Goal: Information Seeking & Learning: Check status

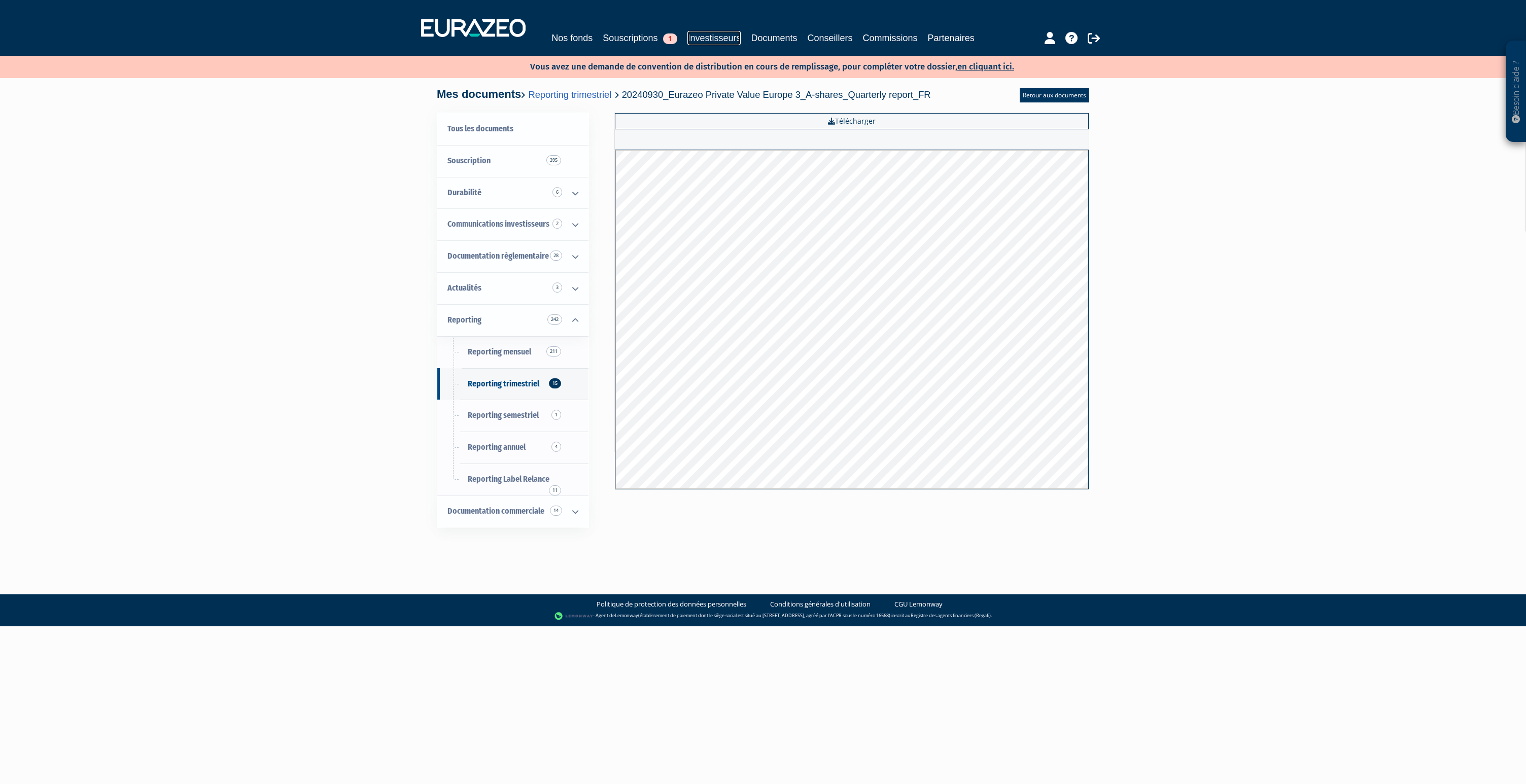
click at [719, 37] on link "Investisseurs" at bounding box center [714, 38] width 53 height 14
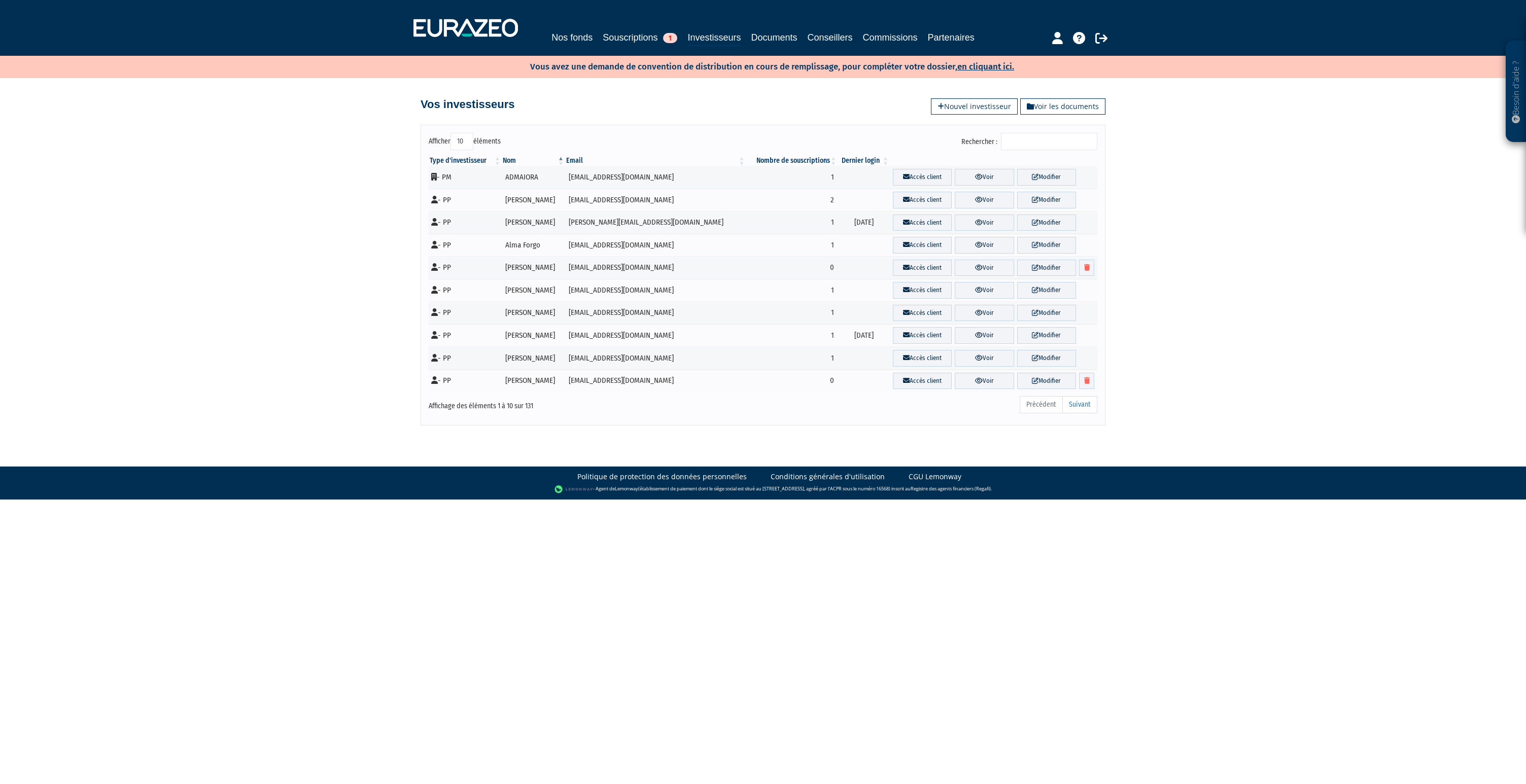
click at [1038, 146] on input "Rechercher :" at bounding box center [1049, 141] width 97 height 17
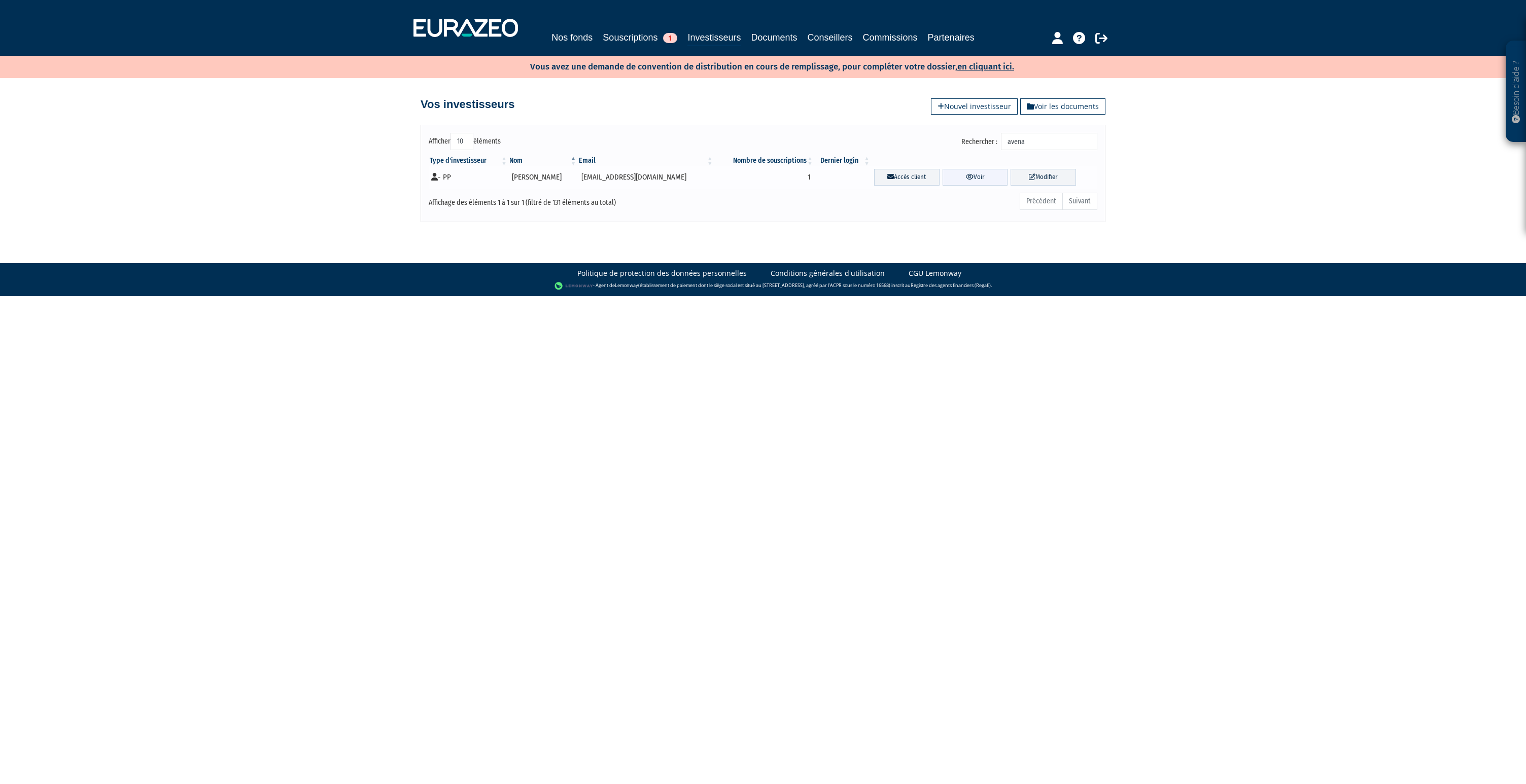
type input "avena"
click at [980, 176] on link "Voir" at bounding box center [975, 177] width 65 height 17
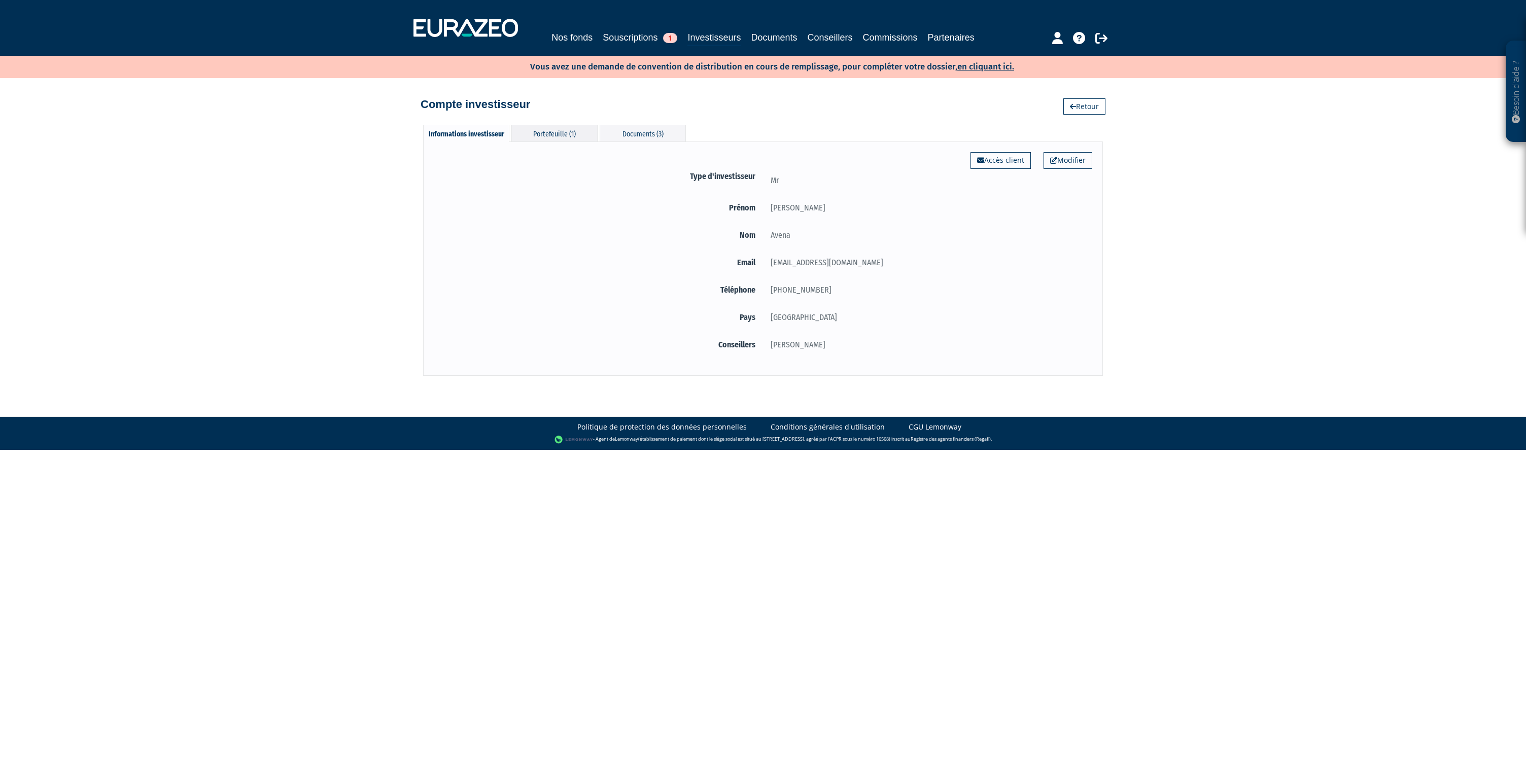
click at [559, 138] on div "Portefeuille (1)" at bounding box center [554, 133] width 86 height 17
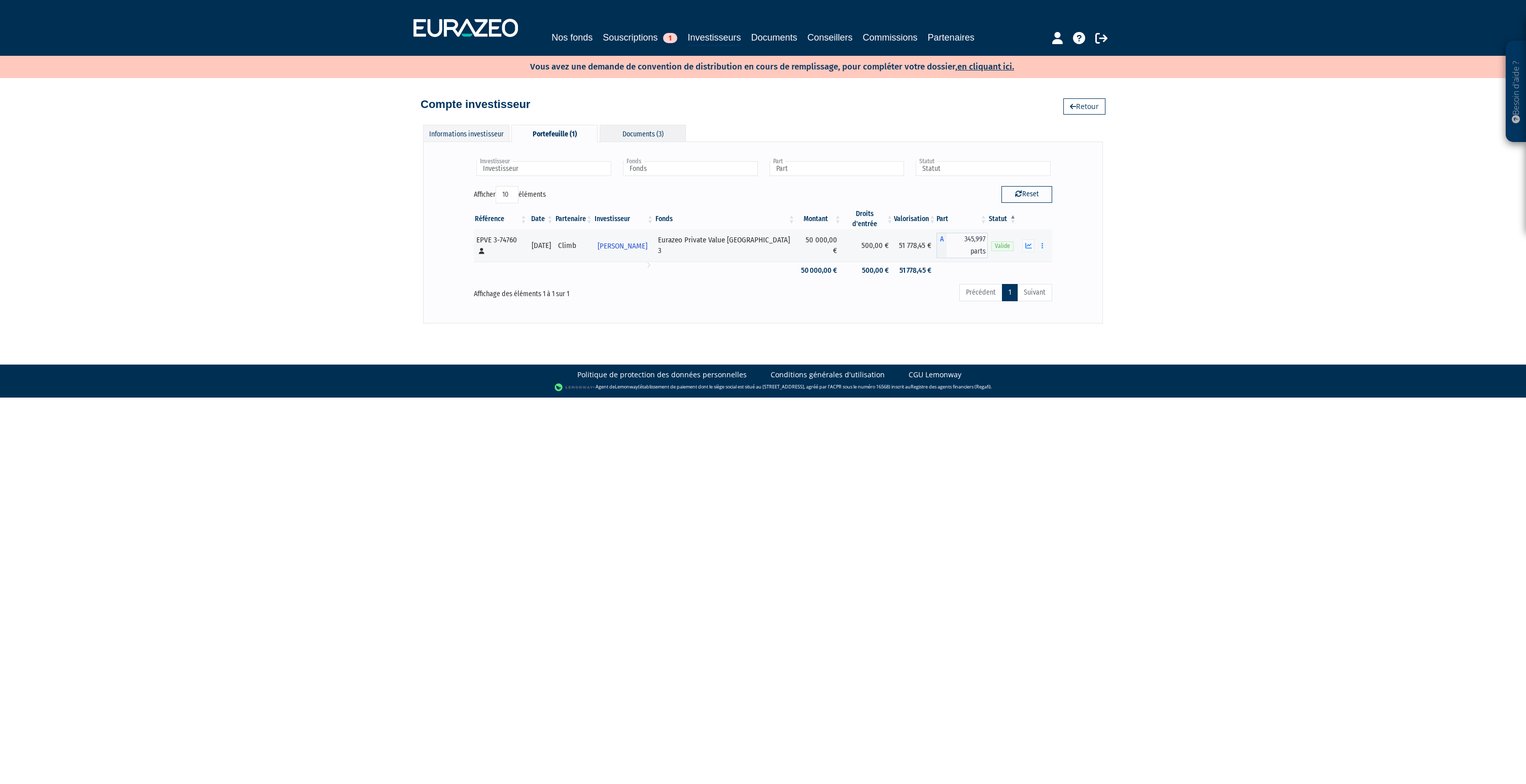
click at [666, 136] on div "Documents (3)" at bounding box center [643, 133] width 86 height 17
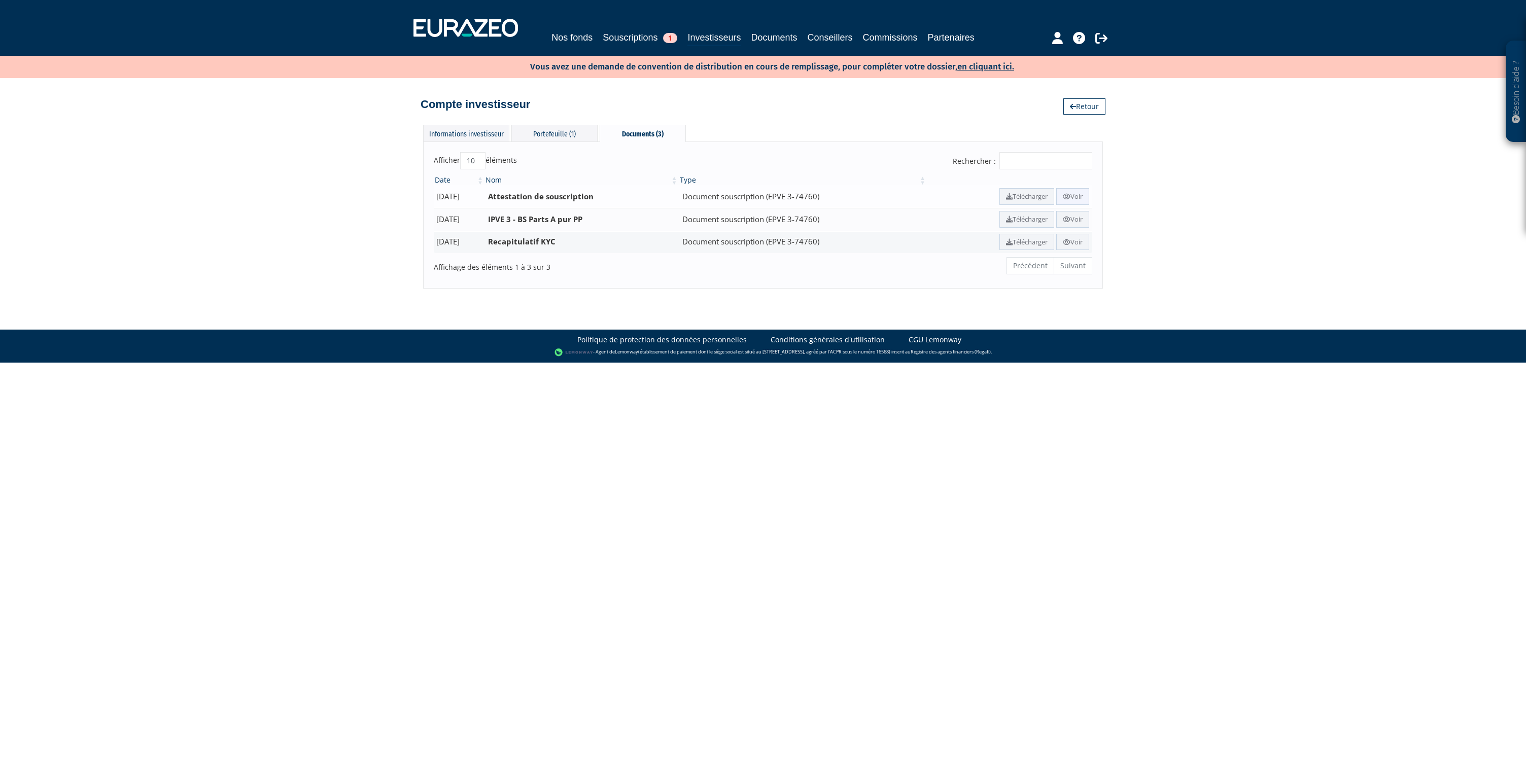
click at [1074, 194] on link "Voir" at bounding box center [1073, 197] width 33 height 17
click at [1073, 216] on link "Voir" at bounding box center [1073, 219] width 33 height 17
click at [1076, 241] on link "Voir" at bounding box center [1073, 242] width 33 height 17
